Goal: Information Seeking & Learning: Learn about a topic

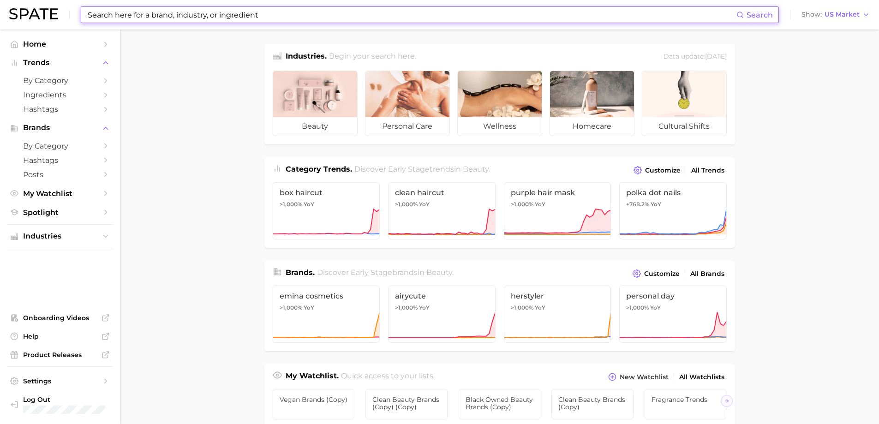
click at [212, 15] on input at bounding box center [411, 15] width 649 height 16
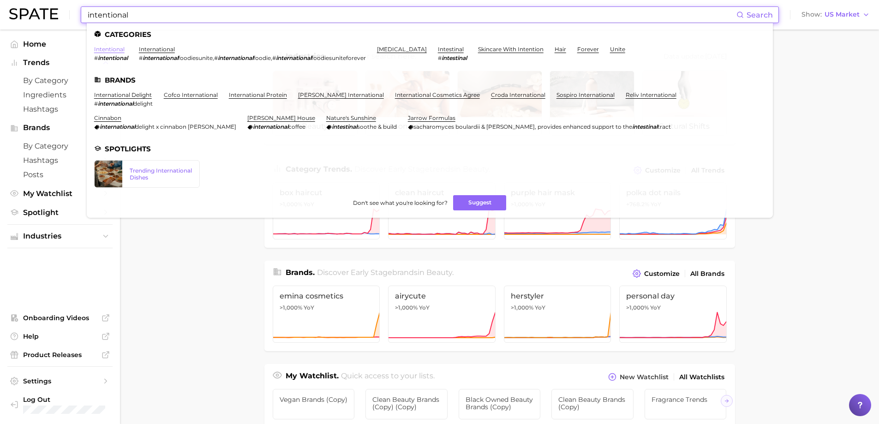
type input "intentional"
click at [103, 50] on link "intentional" at bounding box center [109, 49] width 30 height 7
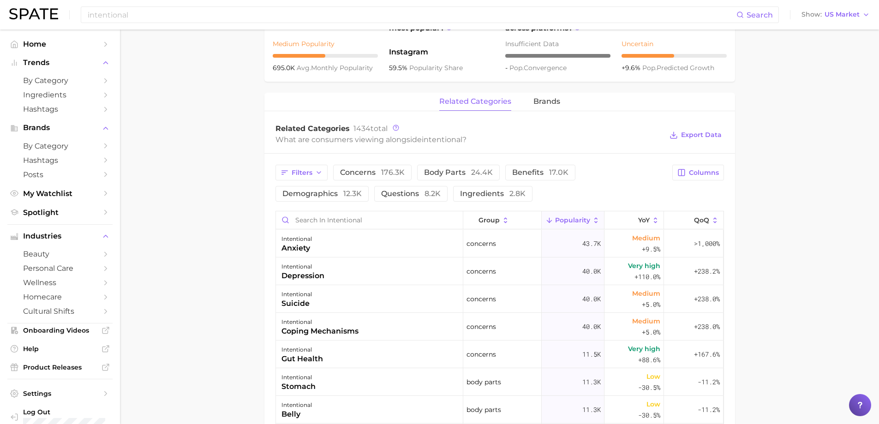
scroll to position [231, 0]
